Goal: Task Accomplishment & Management: Use online tool/utility

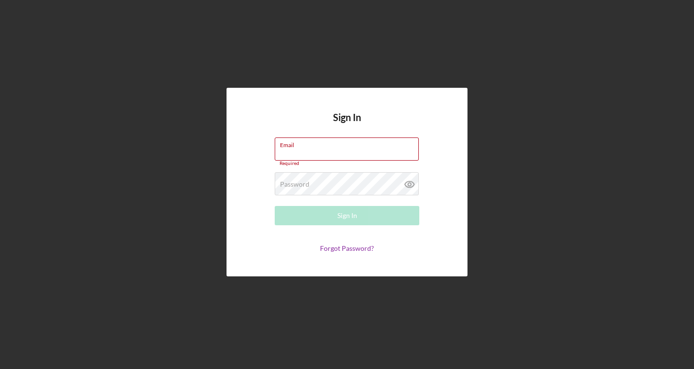
type input "[PERSON_NAME][EMAIL_ADDRESS][DOMAIN_NAME]"
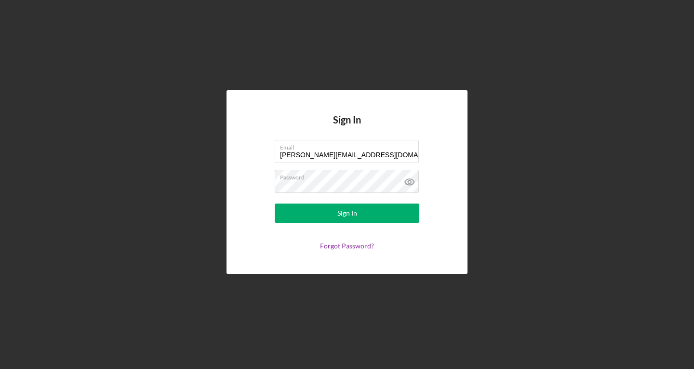
click at [326, 216] on button "Sign In" at bounding box center [347, 212] width 145 height 19
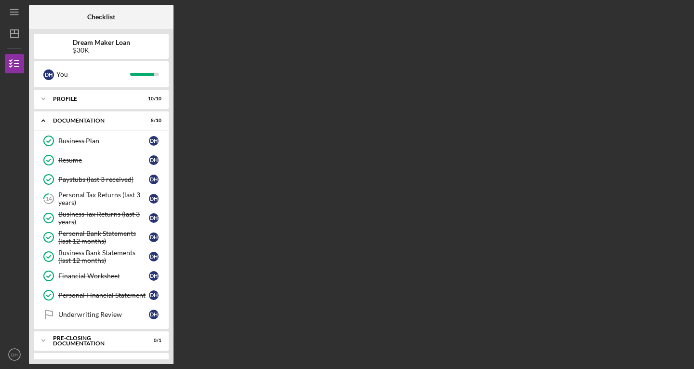
scroll to position [18, 0]
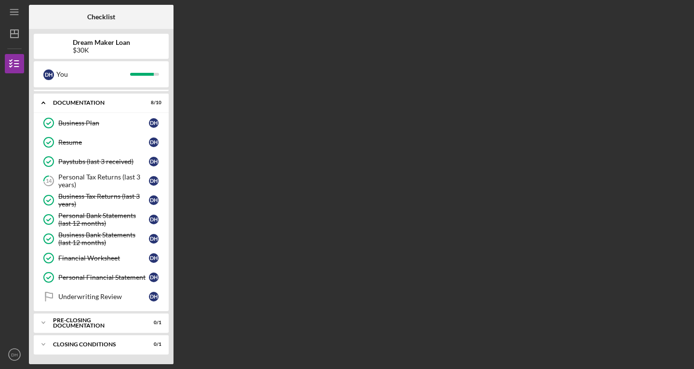
click at [101, 324] on div "Pre-Closing Documentation" at bounding box center [95, 322] width 84 height 11
click at [85, 342] on div "Client Intake Form" at bounding box center [103, 343] width 91 height 8
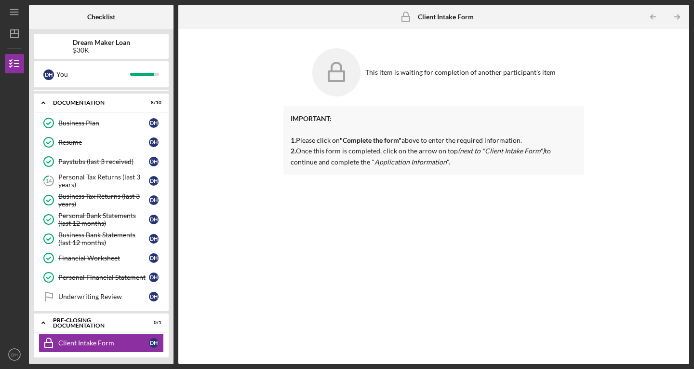
click at [94, 295] on div "Underwriting Review" at bounding box center [103, 297] width 91 height 8
